Goal: Navigation & Orientation: Find specific page/section

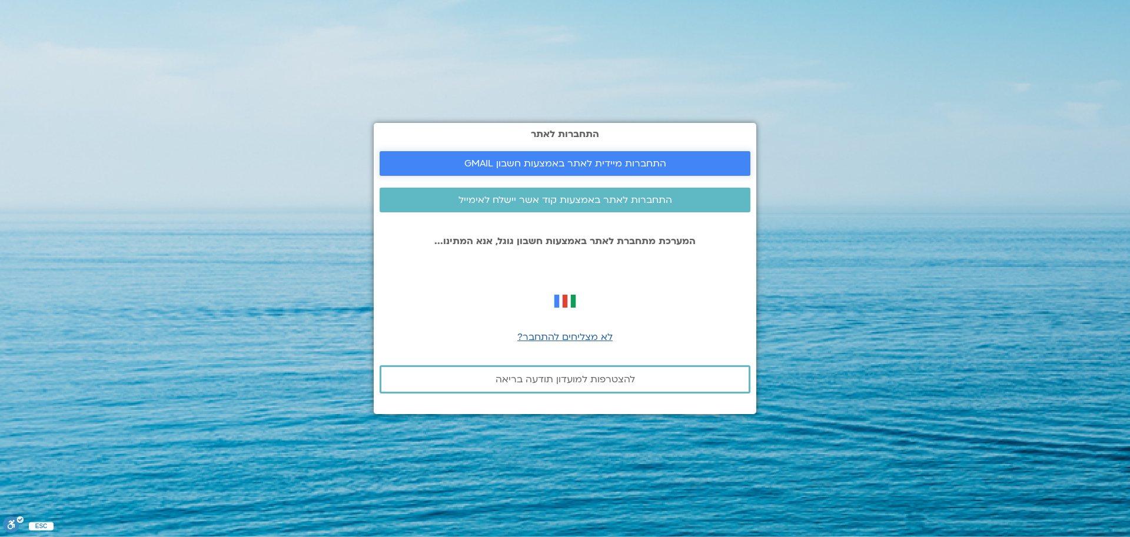
click at [605, 167] on span "התחברות מיידית לאתר באמצעות חשבון GMAIL" at bounding box center [565, 163] width 202 height 11
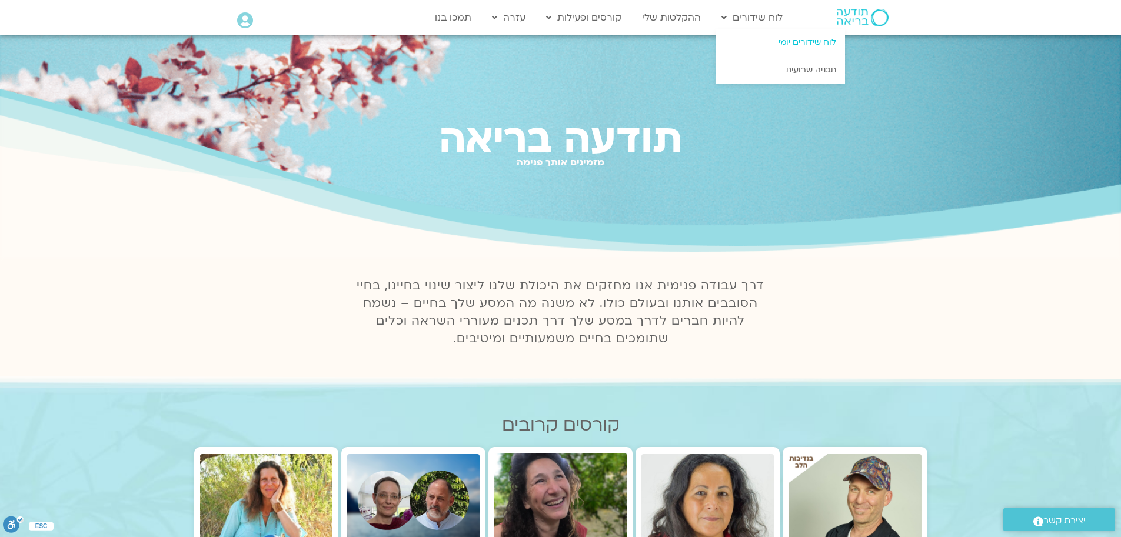
click at [790, 40] on link "לוח שידורים יומי" at bounding box center [780, 42] width 129 height 27
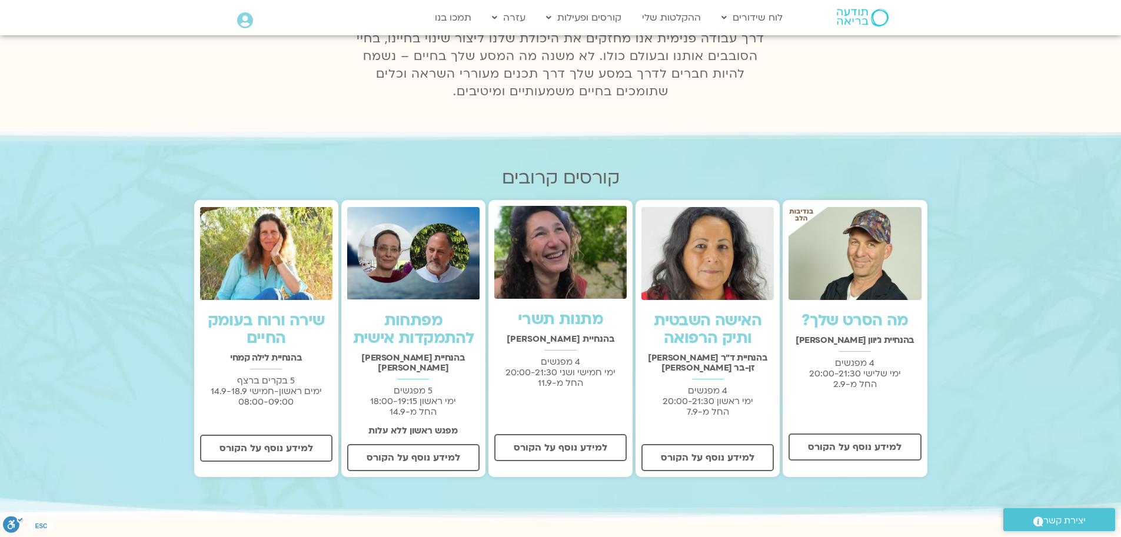
scroll to position [477, 0]
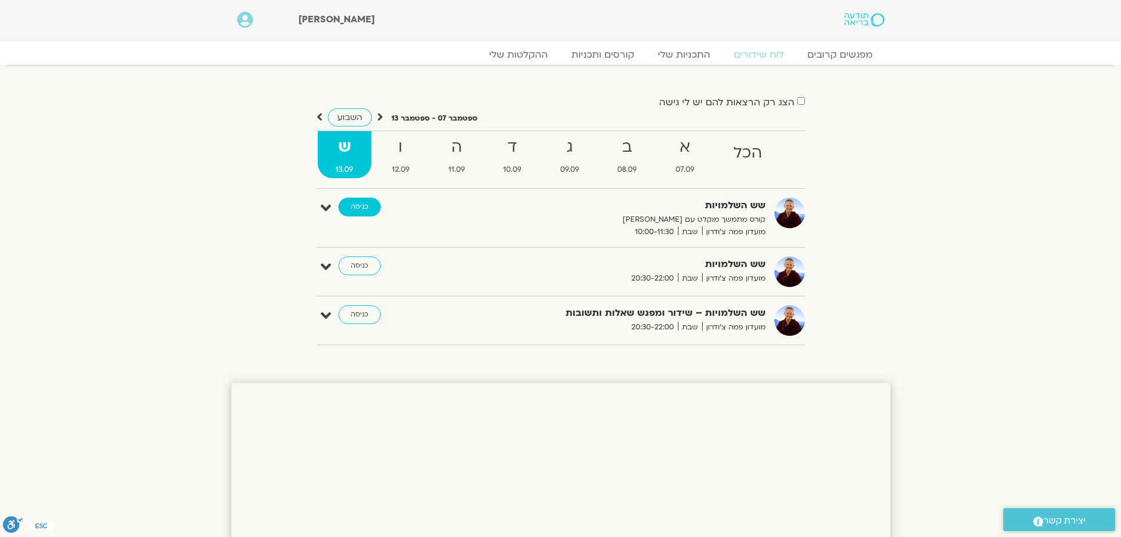
click at [367, 209] on link "כניסה" at bounding box center [359, 207] width 42 height 19
